Goal: Navigation & Orientation: Find specific page/section

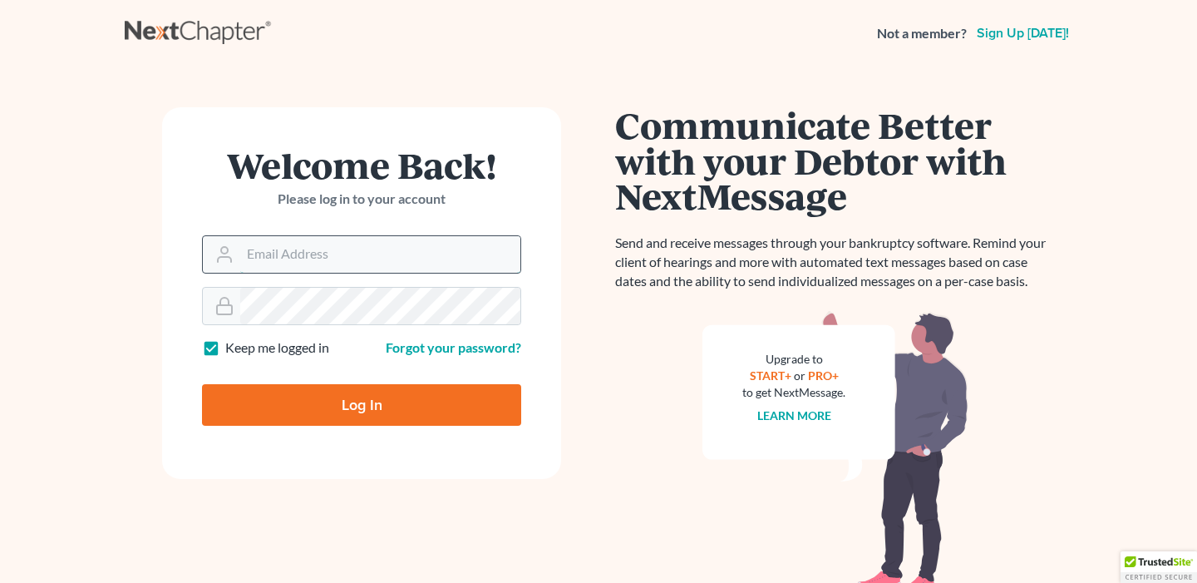
click at [354, 251] on input "Email Address" at bounding box center [380, 254] width 280 height 37
type input "[EMAIL_ADDRESS][DOMAIN_NAME]"
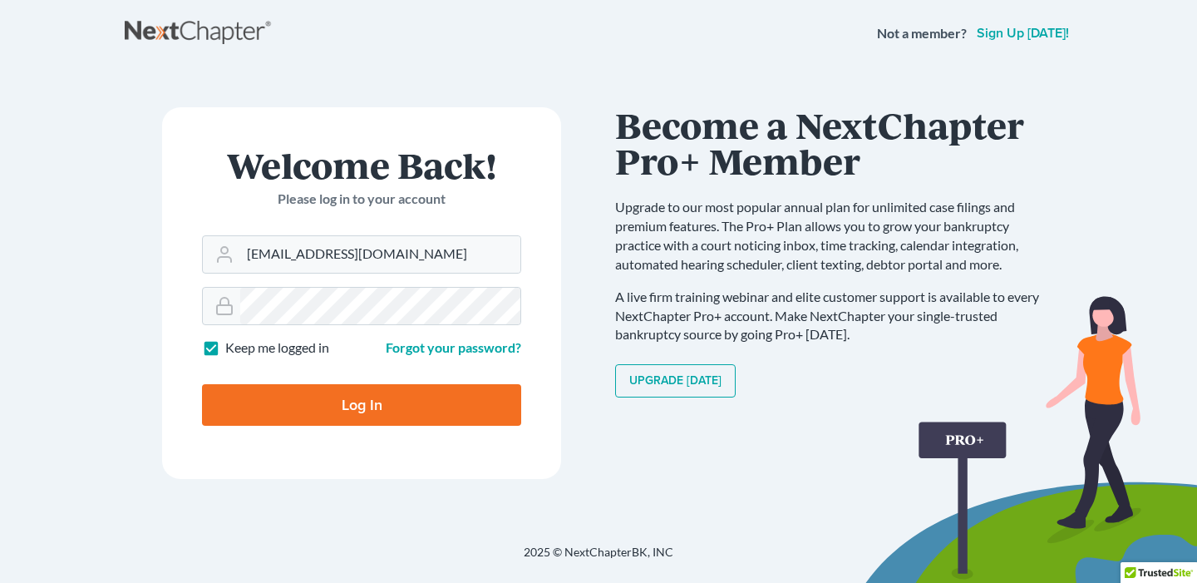
click at [342, 406] on input "Log In" at bounding box center [361, 405] width 319 height 42
type input "Thinking..."
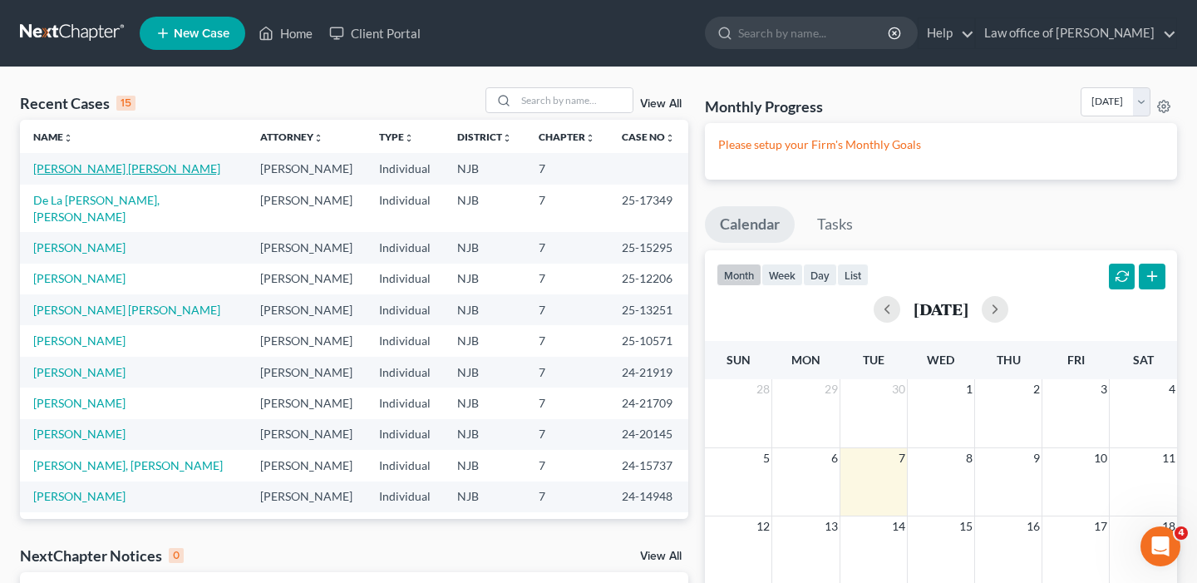
click at [125, 172] on link "[PERSON_NAME] [PERSON_NAME]" at bounding box center [126, 168] width 187 height 14
